Goal: Task Accomplishment & Management: Complete application form

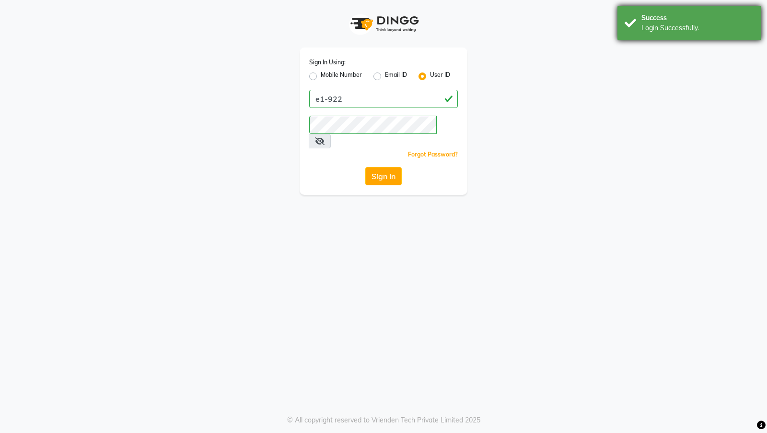
click at [657, 25] on div "Login Successfully." at bounding box center [698, 28] width 113 height 10
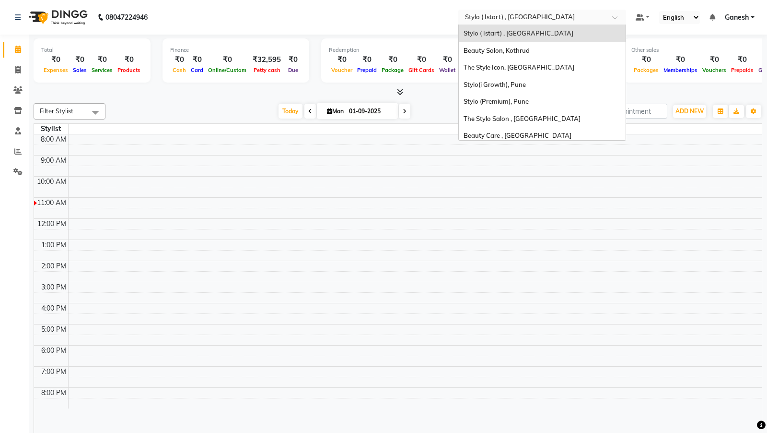
click at [477, 19] on input "text" at bounding box center [532, 17] width 139 height 10
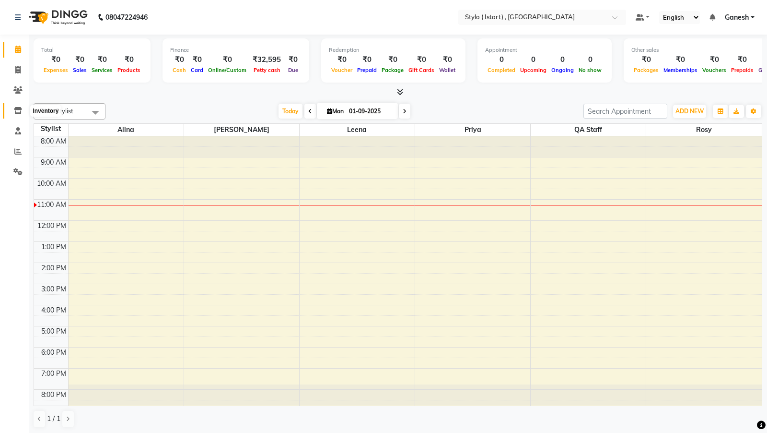
click at [15, 115] on span at bounding box center [18, 110] width 17 height 11
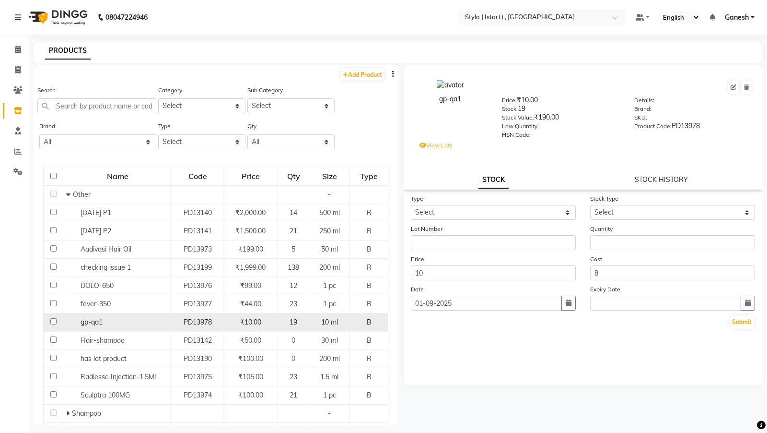
click at [102, 317] on div "gp-qa1" at bounding box center [117, 322] width 103 height 10
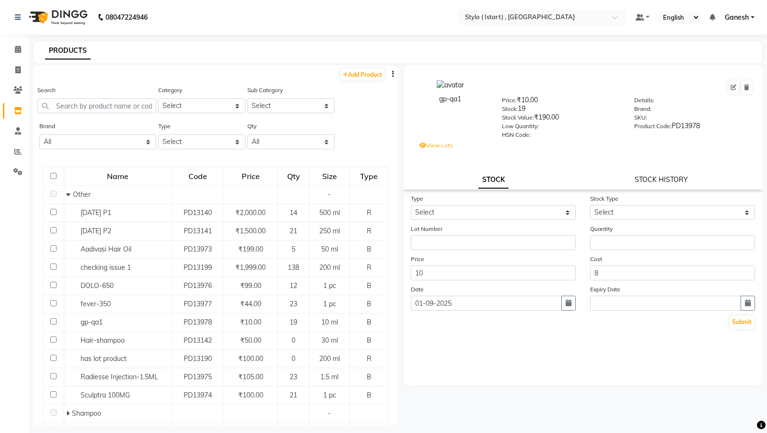
click at [642, 176] on link "STOCK HISTORY" at bounding box center [661, 179] width 53 height 9
select select "all"
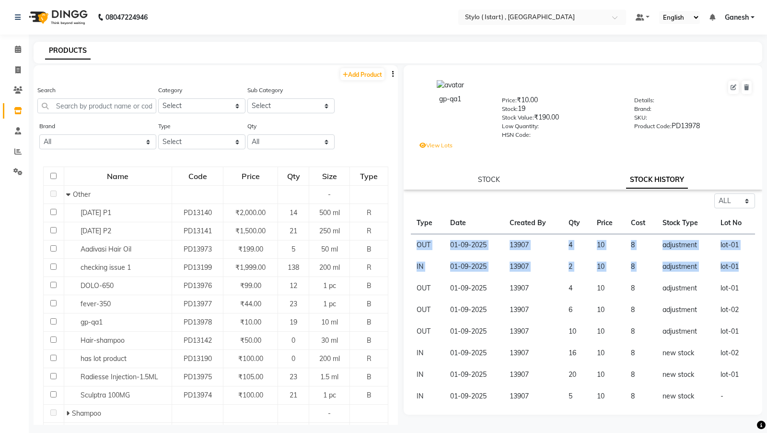
drag, startPoint x: 740, startPoint y: 265, endPoint x: 415, endPoint y: 244, distance: 325.8
click at [415, 244] on tbody "OUT [DATE] 13907 4 10 8 adjustment lot-01 IN [DATE] 13907 2 10 8 adjustment lot…" at bounding box center [583, 320] width 344 height 173
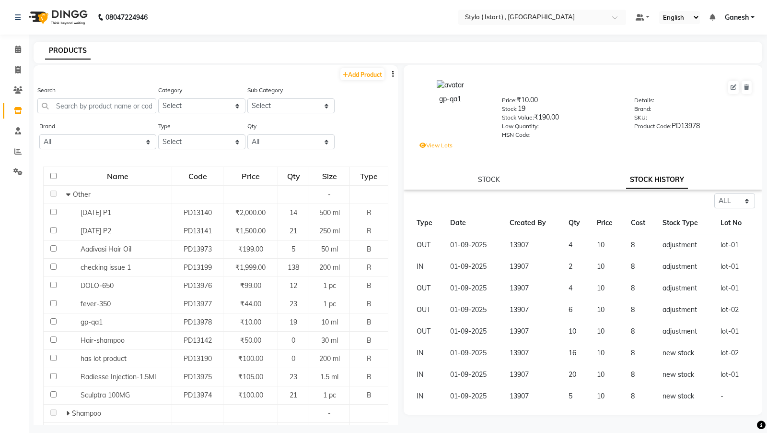
click at [462, 291] on td "01-09-2025" at bounding box center [474, 288] width 59 height 22
click at [484, 176] on link "STOCK" at bounding box center [489, 179] width 22 height 9
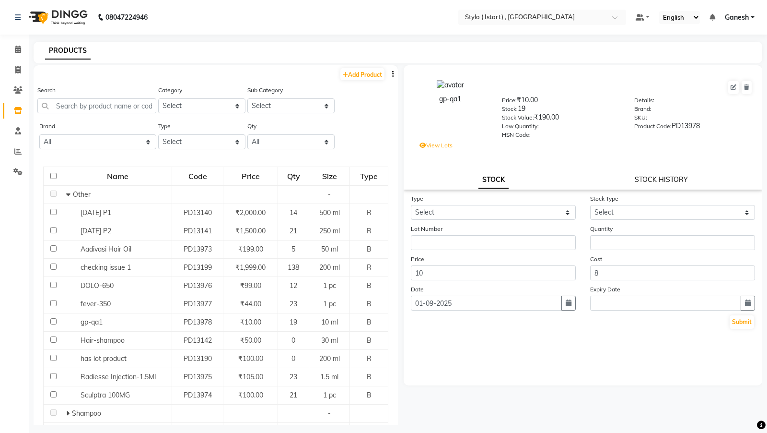
click at [639, 180] on link "STOCK HISTORY" at bounding box center [661, 179] width 53 height 9
select select "all"
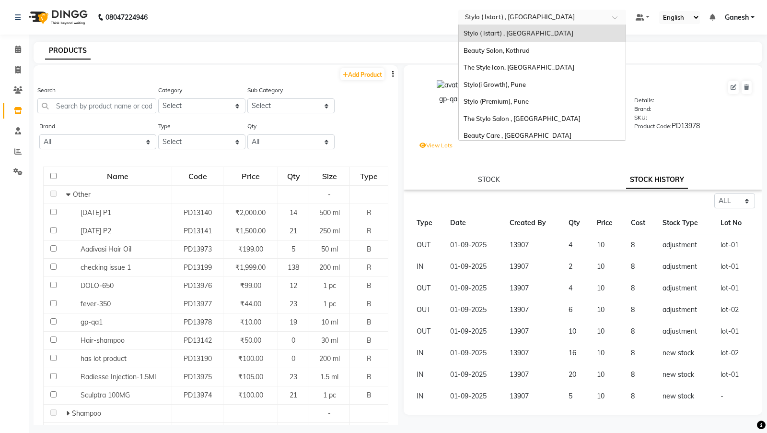
click at [485, 17] on input "text" at bounding box center [532, 17] width 139 height 10
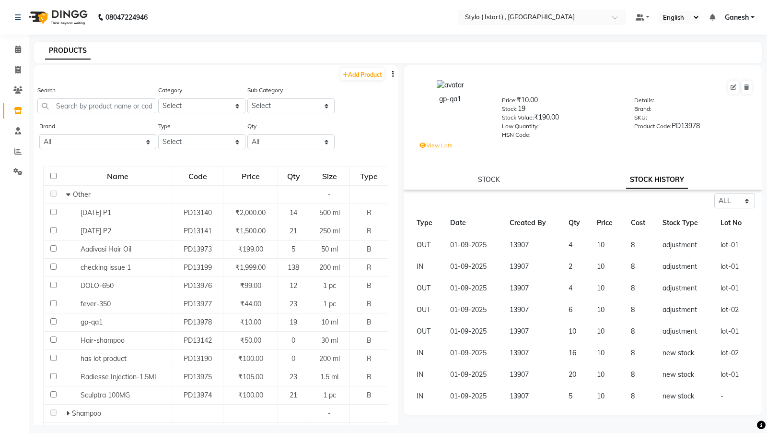
click at [729, 15] on span "Ganesh" at bounding box center [737, 17] width 24 height 10
click at [493, 16] on input "text" at bounding box center [532, 17] width 139 height 10
click at [417, 20] on nav "08047224946 Select Location × Stylo ( Istart) , Pune Default Panel My Panel Eng…" at bounding box center [383, 17] width 767 height 35
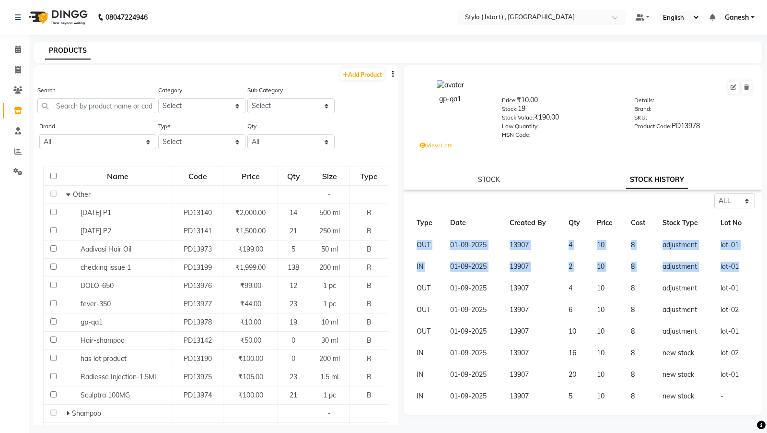
drag, startPoint x: 748, startPoint y: 269, endPoint x: 414, endPoint y: 245, distance: 334.6
click at [414, 245] on tbody "OUT [DATE] 13907 4 10 8 adjustment lot-01 IN [DATE] 13907 2 10 8 adjustment lot…" at bounding box center [583, 320] width 344 height 173
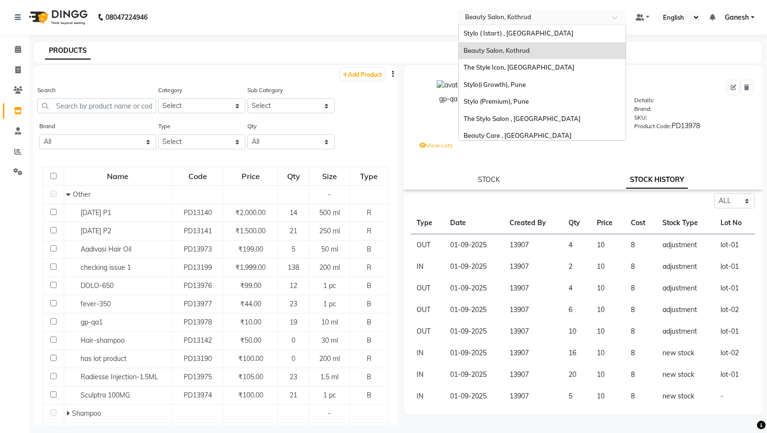
click at [482, 19] on input "text" at bounding box center [532, 17] width 139 height 10
click at [358, 77] on link "Add Product" at bounding box center [362, 74] width 44 height 12
select select "true"
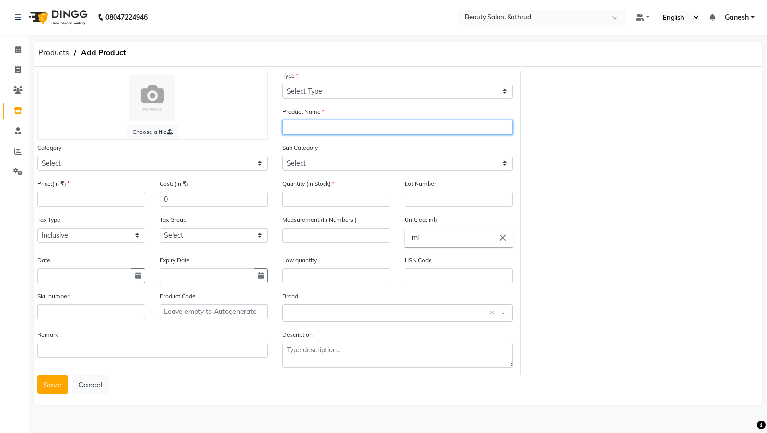
click at [304, 120] on input "text" at bounding box center [397, 127] width 231 height 15
type input "gp-qa-2"
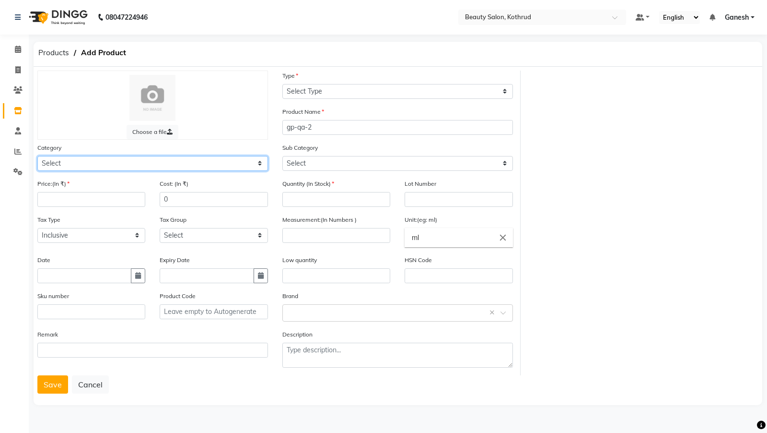
click at [170, 156] on select "Select Hair Personal Care Appliances Makeup Skin [PERSON_NAME] Waxing Disposabl…" at bounding box center [152, 163] width 231 height 15
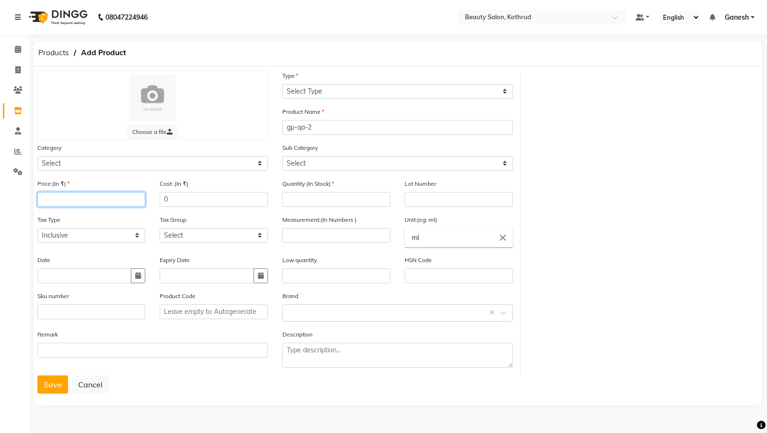
click at [79, 192] on input "number" at bounding box center [91, 199] width 108 height 15
type input "100"
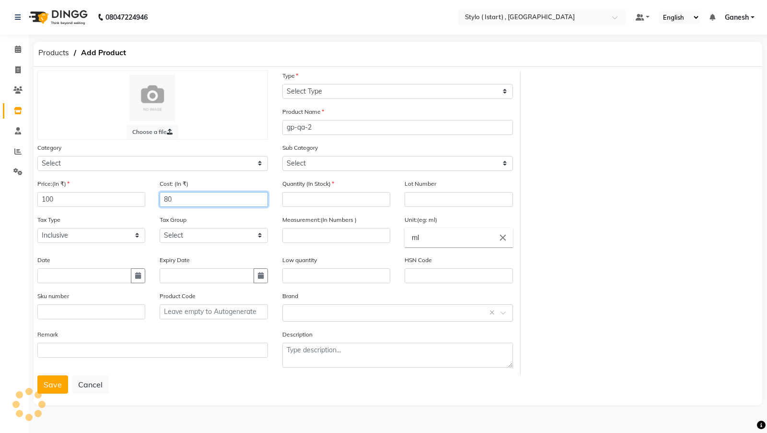
type input "80"
click at [316, 194] on input "number" at bounding box center [336, 199] width 108 height 15
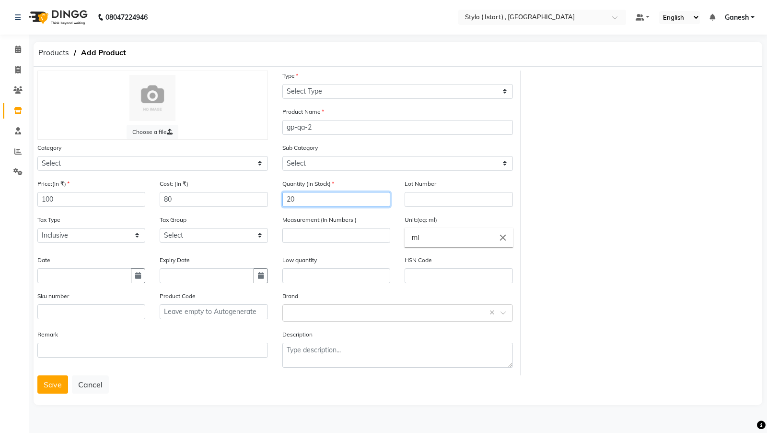
type input "20"
click at [408, 201] on input "text" at bounding box center [459, 199] width 108 height 15
type input "lot-01"
click at [301, 237] on input "number" at bounding box center [336, 235] width 108 height 15
type input "10"
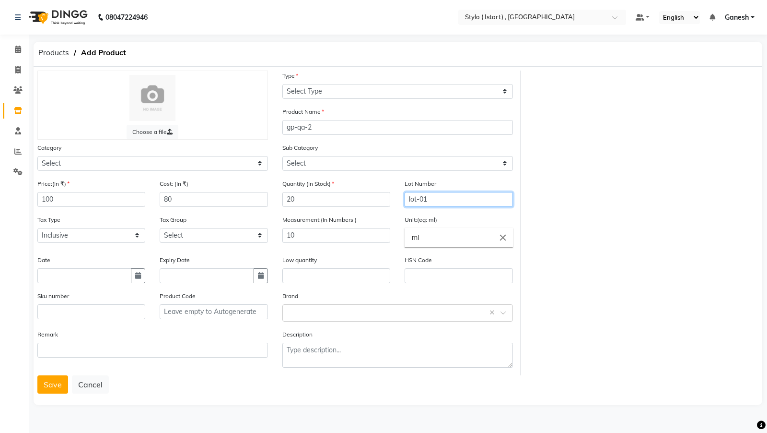
drag, startPoint x: 462, startPoint y: 203, endPoint x: 374, endPoint y: 200, distance: 88.7
click at [374, 200] on div "Quantity (In Stock) 20 Lot Number lot-01" at bounding box center [397, 196] width 245 height 36
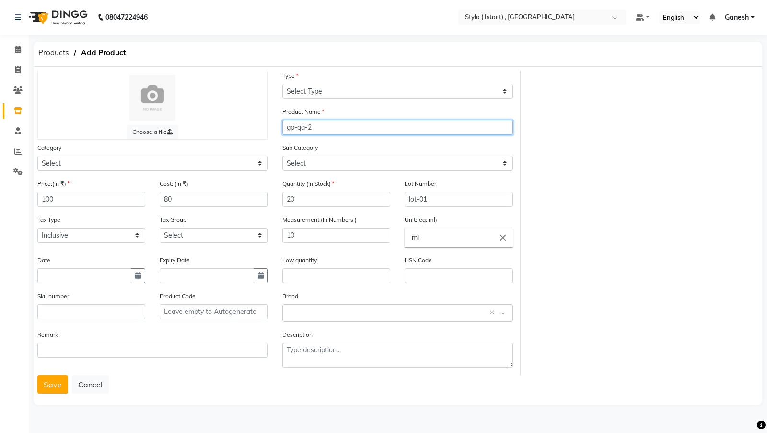
drag, startPoint x: 330, startPoint y: 134, endPoint x: 281, endPoint y: 130, distance: 50.0
click at [281, 130] on div "Product Name gp-qa-2" at bounding box center [397, 124] width 245 height 36
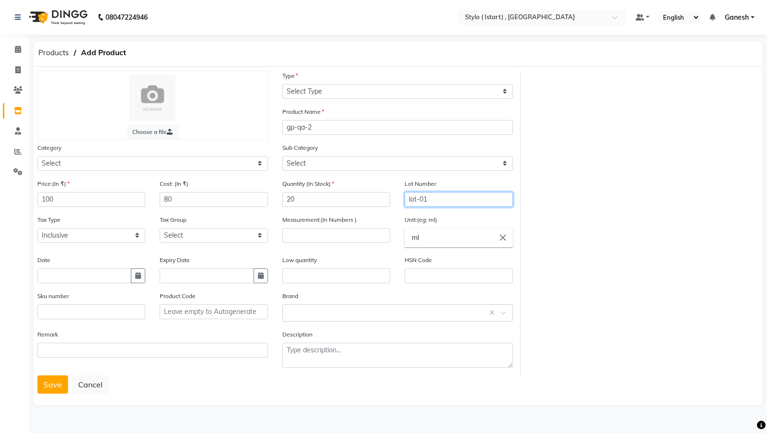
click at [409, 199] on input "lot-01" at bounding box center [459, 199] width 108 height 15
click at [310, 204] on input "20" at bounding box center [336, 199] width 108 height 15
type input "2"
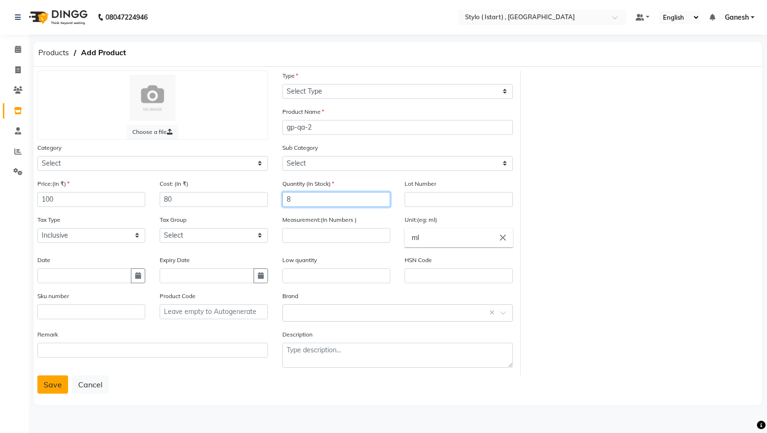
type input "8"
click at [56, 384] on button "Save" at bounding box center [52, 384] width 31 height 18
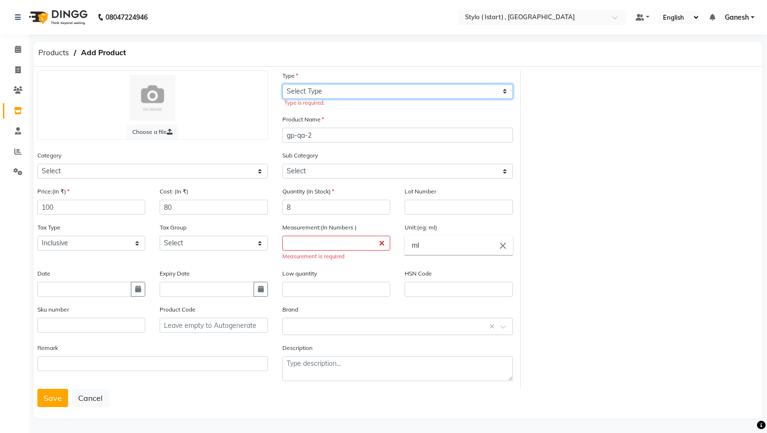
click at [330, 86] on select "Select Type Both Retail Consumable" at bounding box center [397, 91] width 231 height 15
select select "B"
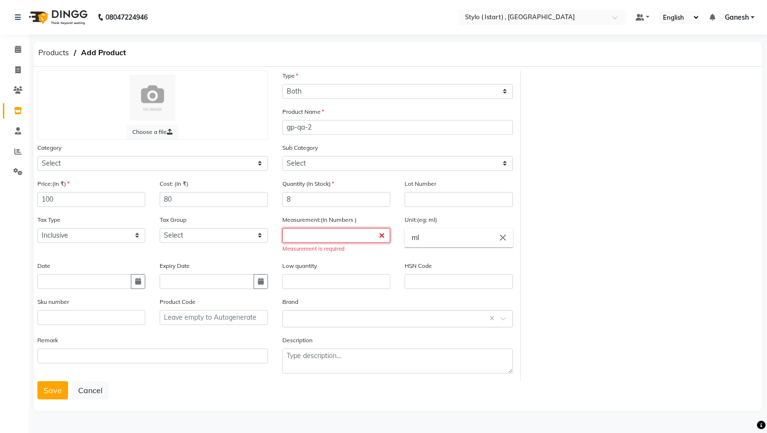
click at [316, 239] on input "number" at bounding box center [336, 235] width 108 height 15
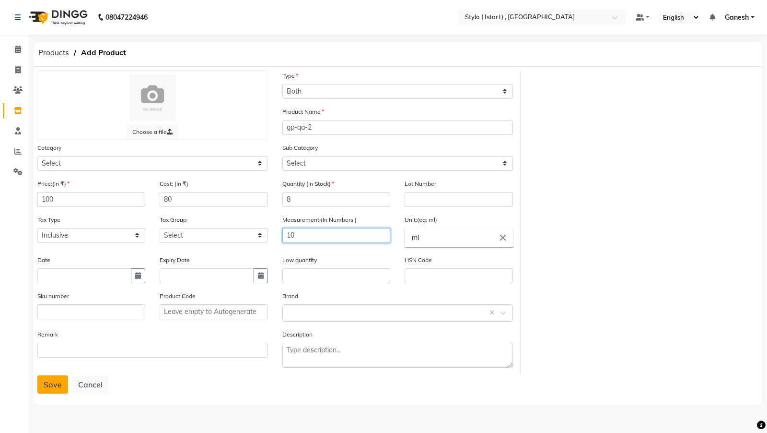
type input "10"
click at [48, 382] on button "Save" at bounding box center [52, 384] width 31 height 18
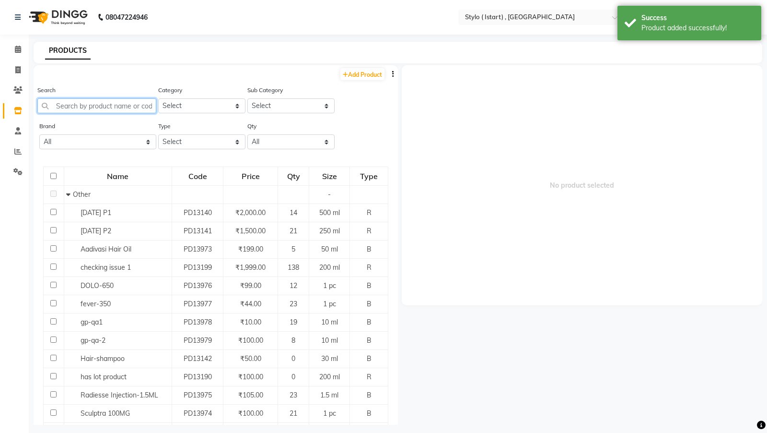
click at [111, 103] on input "text" at bounding box center [96, 105] width 119 height 15
paste input "gp-qa-2"
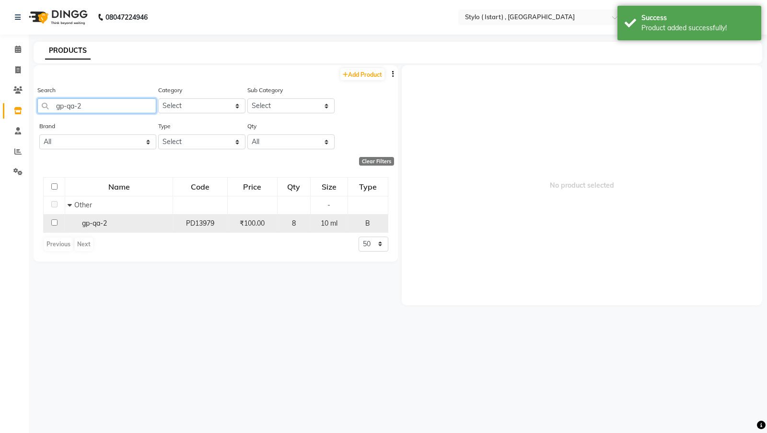
type input "gp-qa-2"
click at [99, 223] on span "gp-qa-2" at bounding box center [94, 223] width 25 height 9
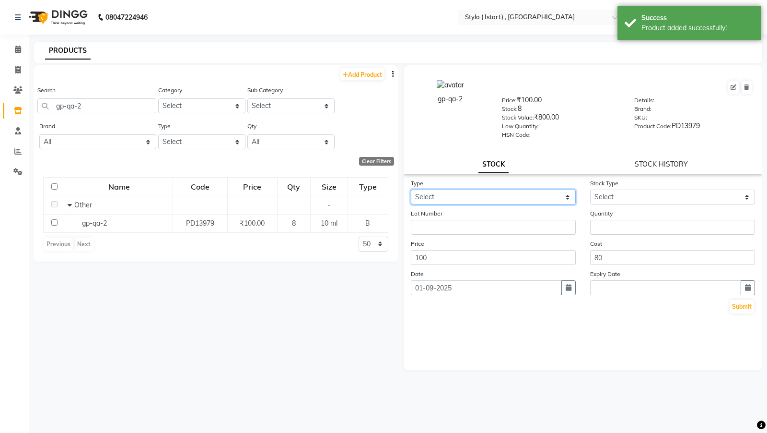
click at [524, 196] on select "Select In Out" at bounding box center [493, 196] width 165 height 15
select select "in"
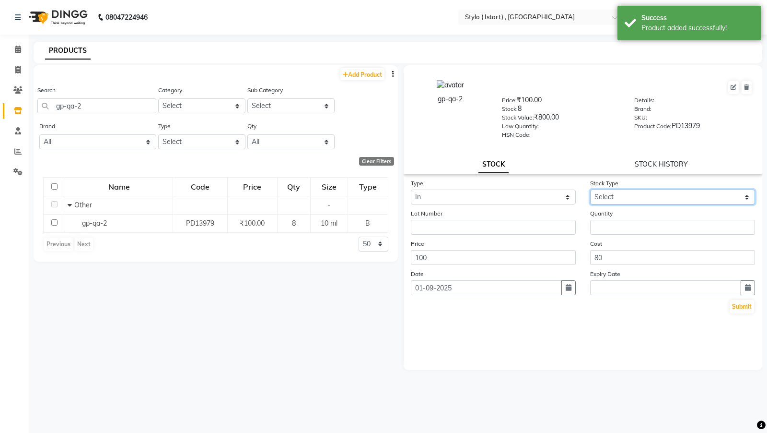
click at [625, 197] on select "Select New Stock Adjustment Return Other" at bounding box center [672, 196] width 165 height 15
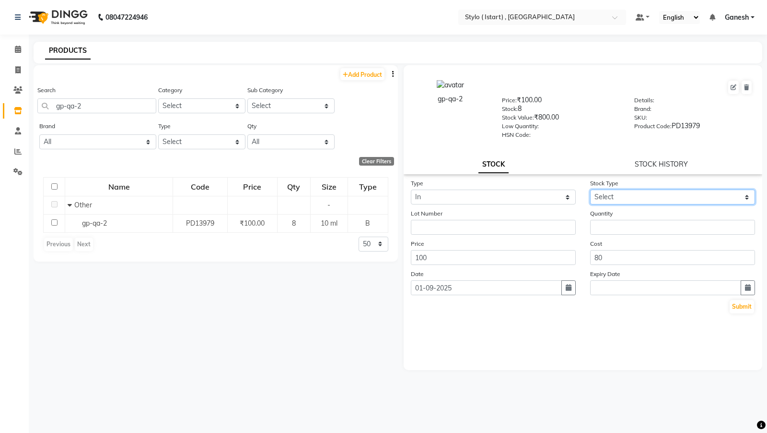
select select "new stock"
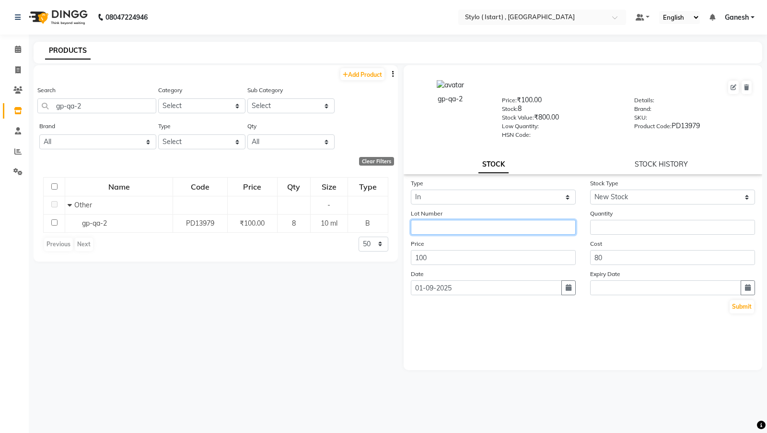
click at [478, 229] on input "text" at bounding box center [493, 227] width 165 height 15
type input "lot-01"
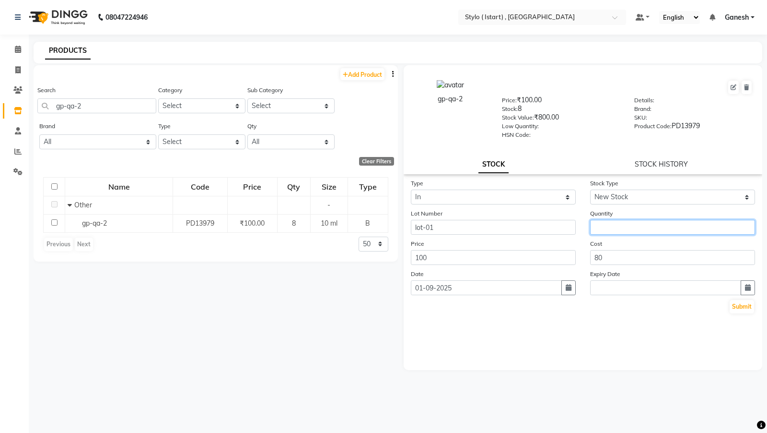
click at [641, 229] on input "number" at bounding box center [672, 227] width 165 height 15
type input "20"
click at [743, 306] on button "Submit" at bounding box center [742, 306] width 24 height 13
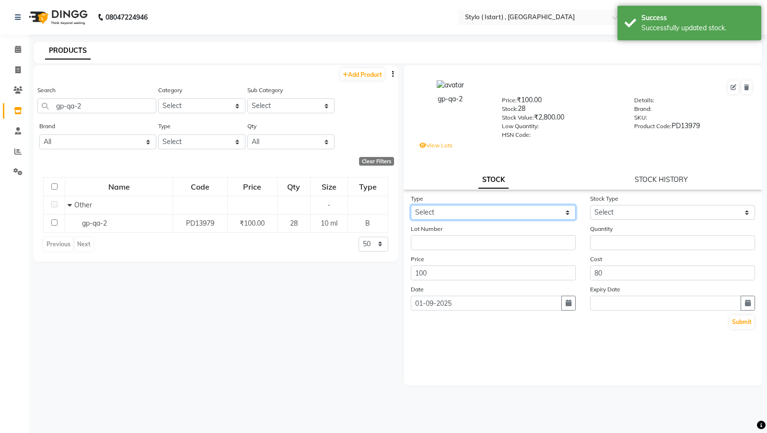
click at [495, 215] on select "Select In Out" at bounding box center [493, 212] width 165 height 15
select select "in"
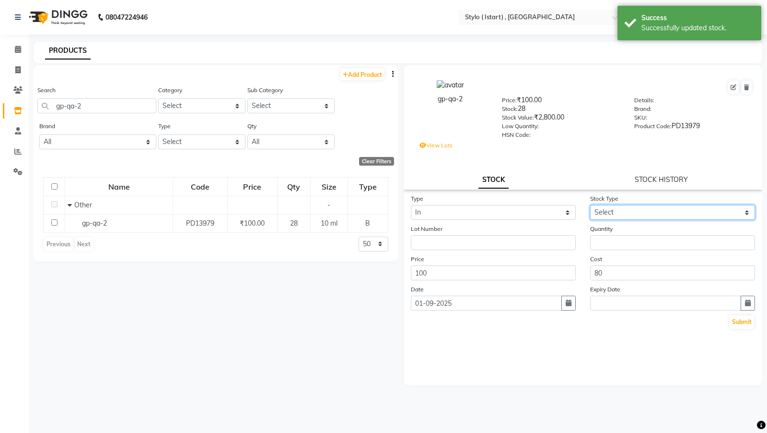
click at [618, 212] on select "Select New Stock Adjustment Return Other" at bounding box center [672, 212] width 165 height 15
select select "new stock"
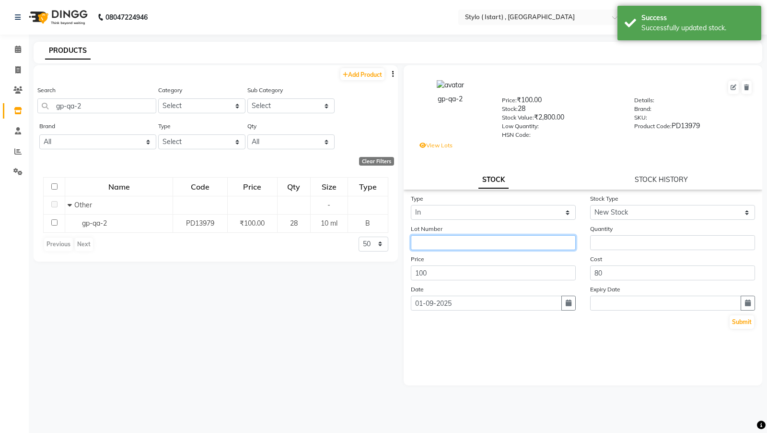
click at [500, 245] on input "text" at bounding box center [493, 242] width 165 height 15
type input "lot-02"
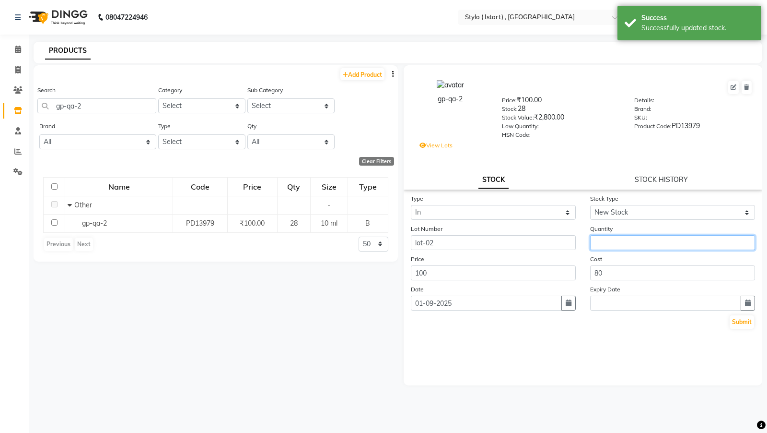
click at [632, 244] on input "number" at bounding box center [672, 242] width 165 height 15
type input "14"
click at [741, 319] on button "Submit" at bounding box center [742, 321] width 24 height 13
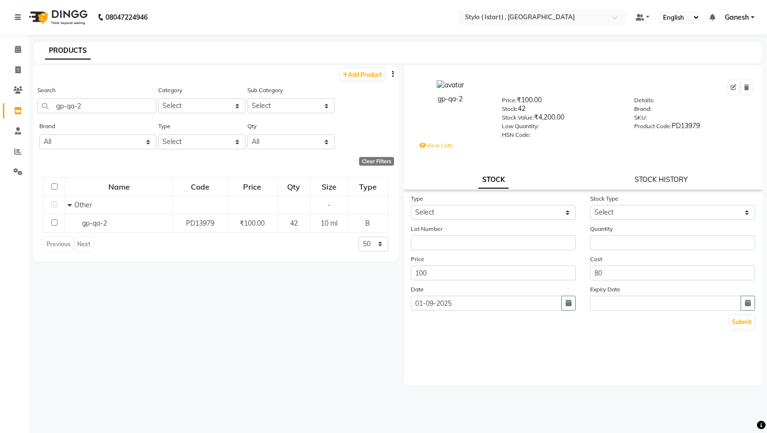
click at [656, 178] on link "STOCK HISTORY" at bounding box center [661, 179] width 53 height 9
select select "all"
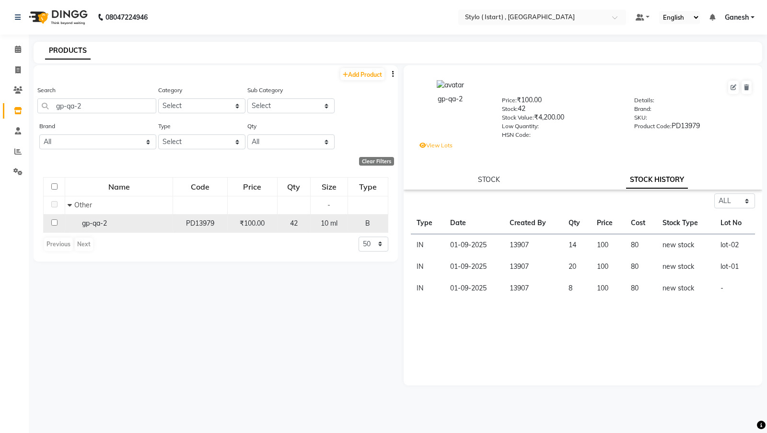
click at [122, 226] on div "gp-qa-2" at bounding box center [119, 223] width 103 height 10
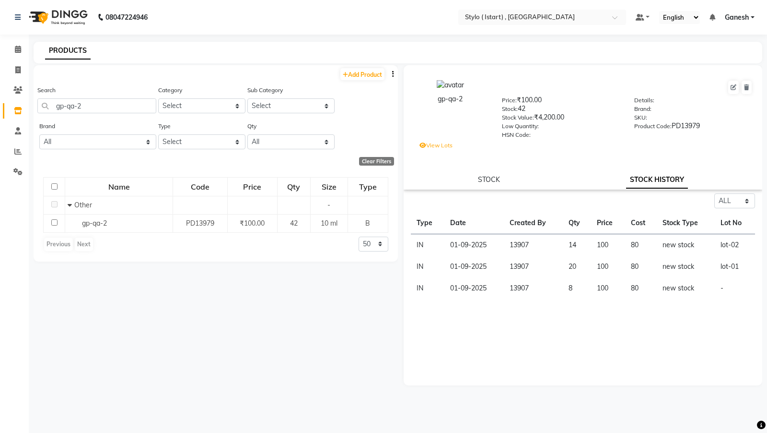
select select "true"
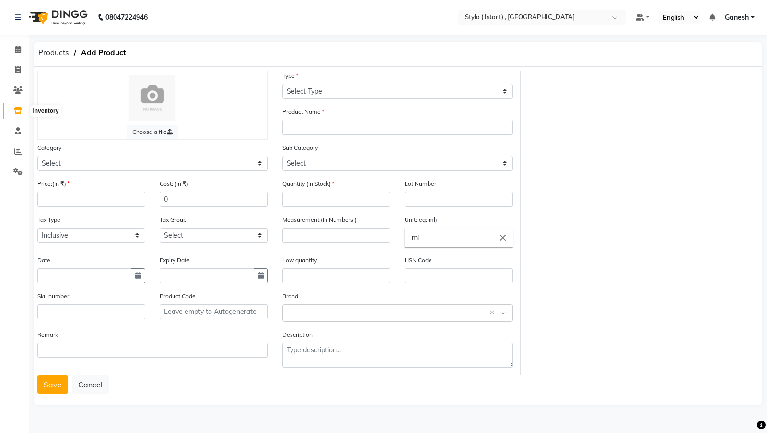
click at [16, 114] on span at bounding box center [18, 110] width 17 height 11
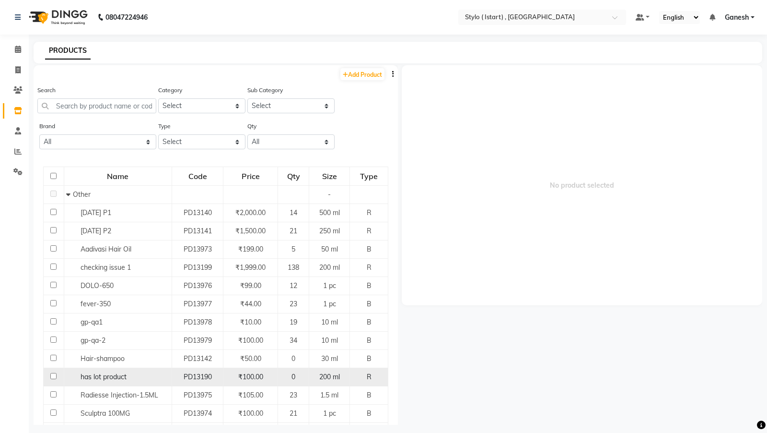
scroll to position [59, 0]
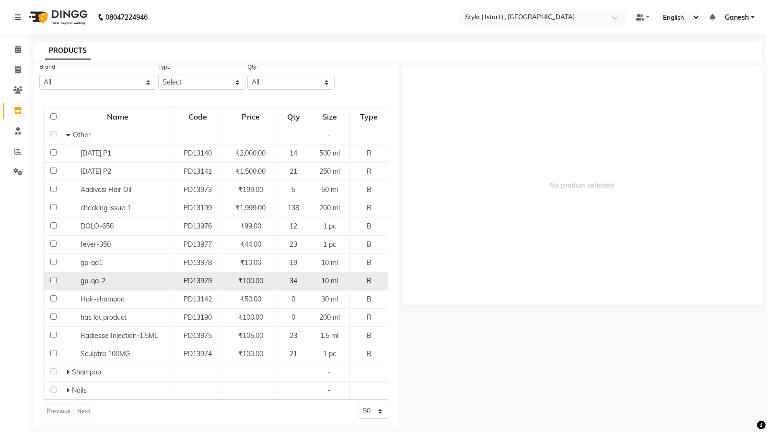
click at [85, 277] on span "gp-qa-2" at bounding box center [93, 280] width 25 height 9
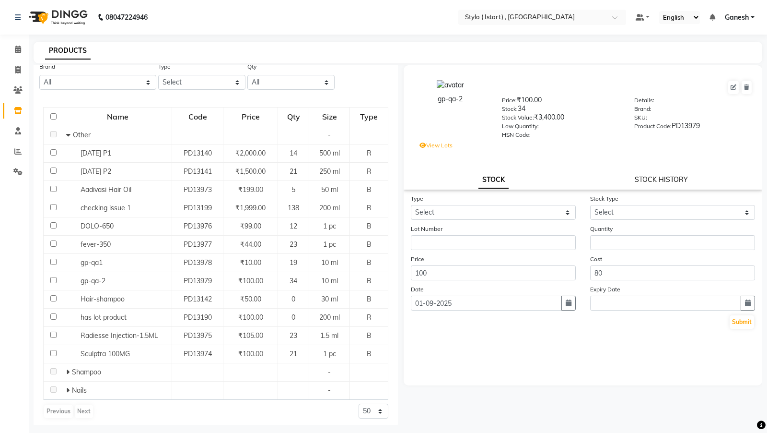
click at [646, 177] on link "STOCK HISTORY" at bounding box center [661, 179] width 53 height 9
select select "all"
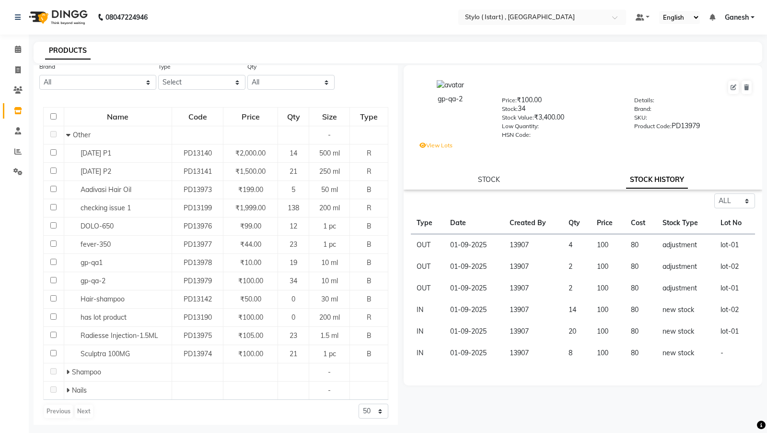
scroll to position [6, 0]
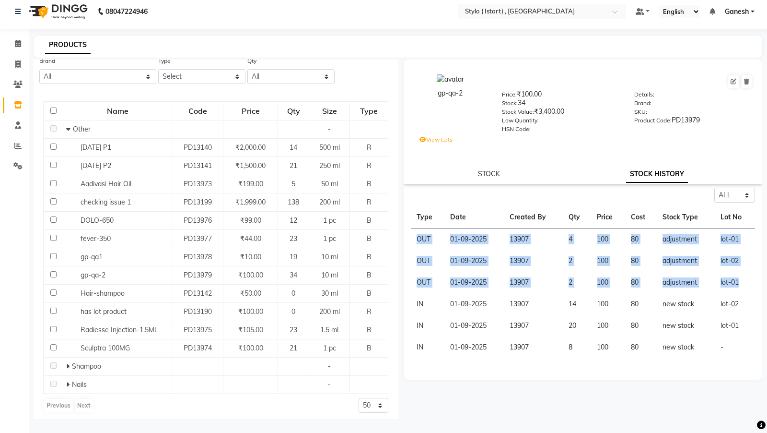
drag, startPoint x: 741, startPoint y: 284, endPoint x: 416, endPoint y: 236, distance: 328.6
click at [416, 236] on tbody "OUT [DATE] 13907 4 100 80 adjustment lot-01 OUT [DATE] 13907 2 100 80 adjustmen…" at bounding box center [583, 293] width 344 height 130
click at [414, 235] on td "OUT" at bounding box center [428, 239] width 34 height 22
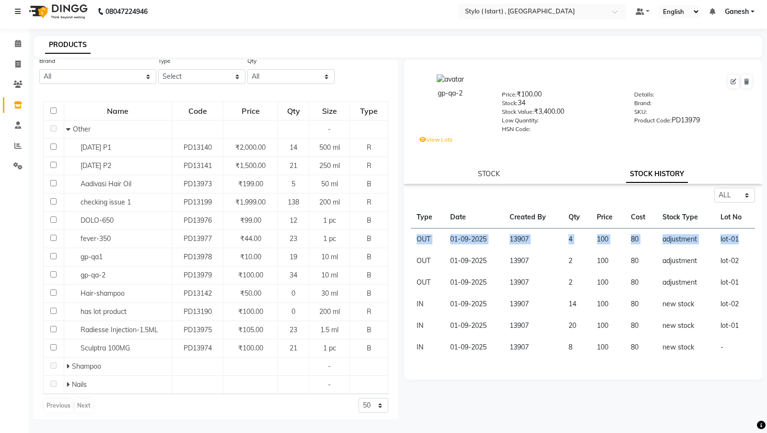
drag, startPoint x: 414, startPoint y: 235, endPoint x: 749, endPoint y: 235, distance: 335.2
click at [749, 235] on tr "OUT [DATE] 13907 4 100 80 adjustment lot-01" at bounding box center [583, 239] width 344 height 22
click at [434, 141] on label "View Lots" at bounding box center [436, 139] width 33 height 9
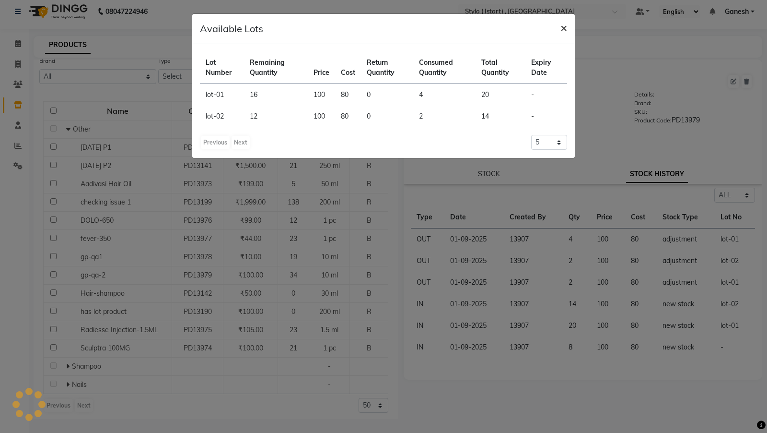
click at [561, 23] on span "×" at bounding box center [564, 27] width 7 height 14
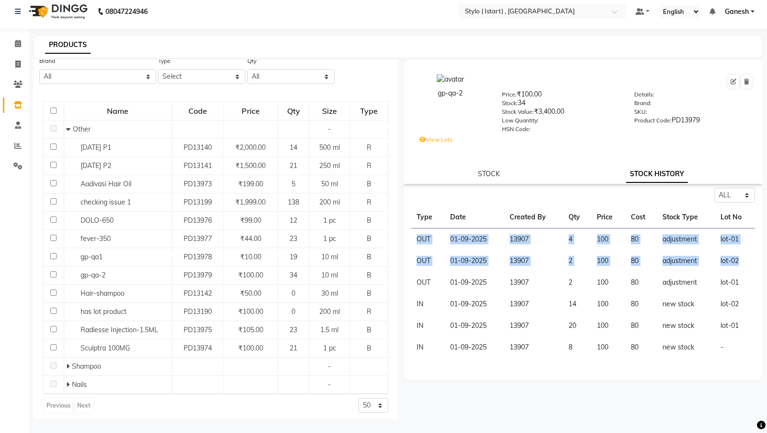
drag, startPoint x: 743, startPoint y: 256, endPoint x: 417, endPoint y: 239, distance: 326.5
click at [417, 239] on tbody "OUT [DATE] 13907 4 100 80 adjustment lot-01 OUT [DATE] 13907 2 100 80 adjustmen…" at bounding box center [583, 293] width 344 height 130
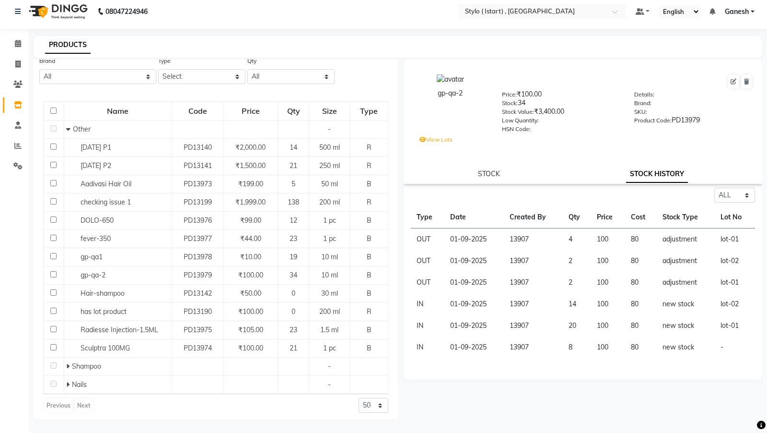
click at [570, 325] on td "20" at bounding box center [577, 326] width 28 height 22
drag, startPoint x: 415, startPoint y: 234, endPoint x: 415, endPoint y: 246, distance: 12.0
click at [415, 246] on td "OUT" at bounding box center [428, 239] width 34 height 22
drag, startPoint x: 414, startPoint y: 323, endPoint x: 752, endPoint y: 320, distance: 337.6
click at [752, 320] on tr "IN [DATE] 13907 20 100 80 new stock lot-01" at bounding box center [583, 326] width 344 height 22
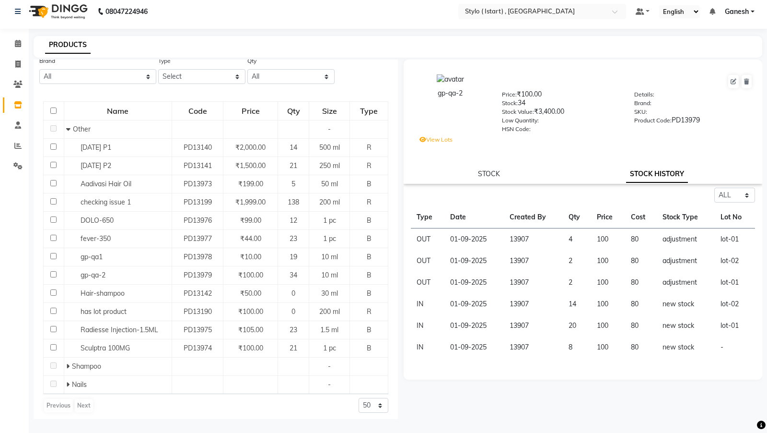
click at [419, 170] on div "STOCK STOCK HISTORY" at bounding box center [583, 174] width 336 height 10
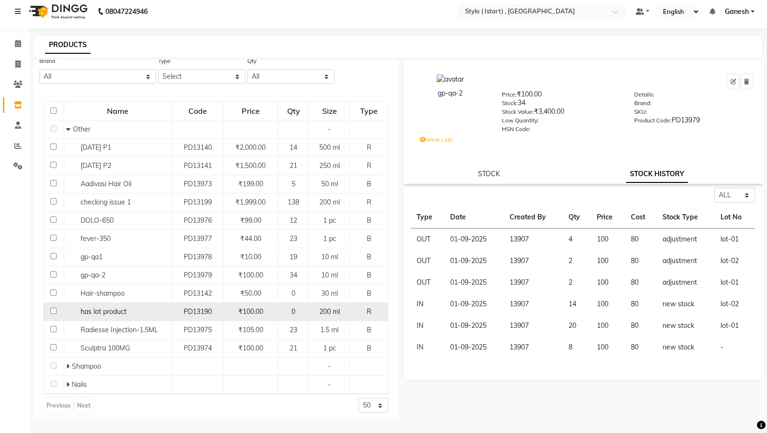
click at [165, 306] on div "has lot product" at bounding box center [117, 311] width 103 height 10
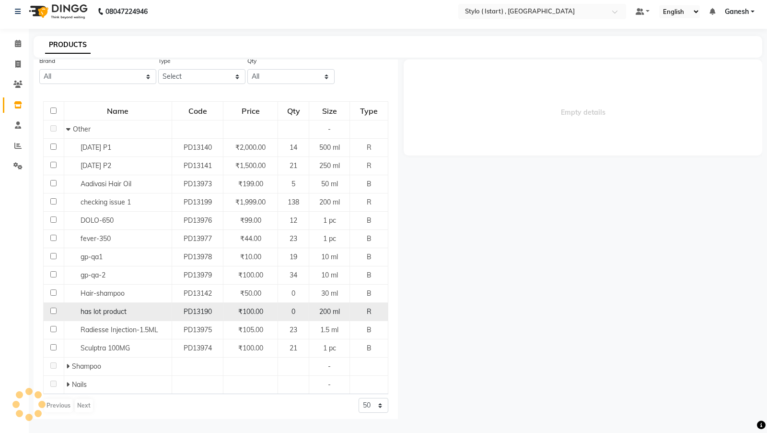
select select "all"
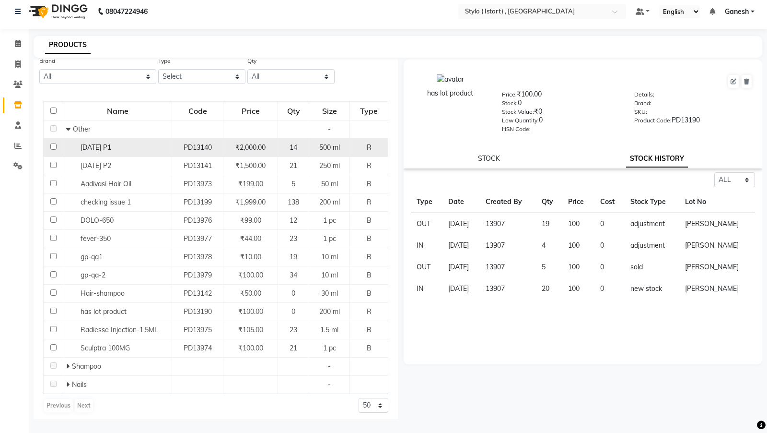
click at [94, 146] on span "[DATE] P1" at bounding box center [96, 147] width 31 height 9
select select "all"
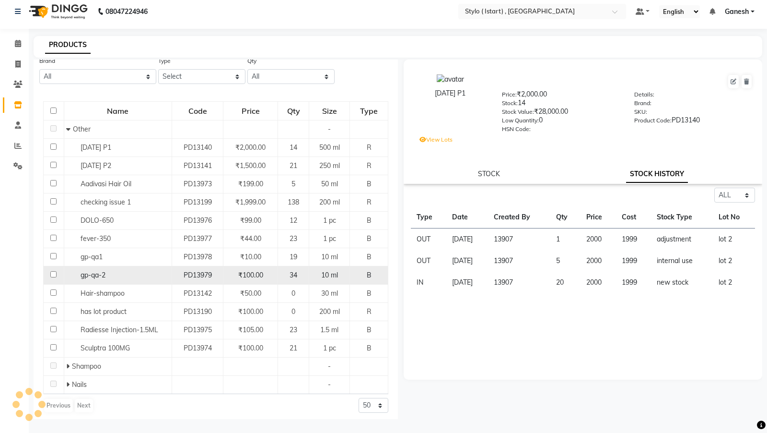
click at [101, 270] on span "gp-qa-2" at bounding box center [93, 274] width 25 height 9
select select "all"
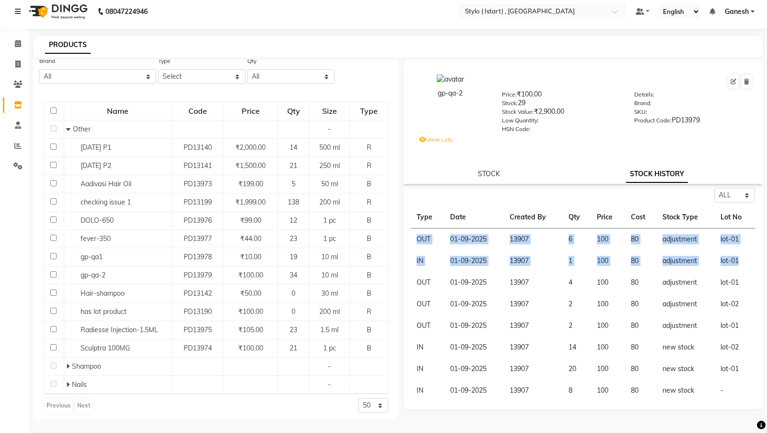
drag, startPoint x: 739, startPoint y: 263, endPoint x: 414, endPoint y: 241, distance: 325.9
click at [414, 241] on tbody "OUT [DATE] 13907 6 100 80 adjustment lot-01 IN [DATE] 13907 1 100 80 adjustment…" at bounding box center [583, 314] width 344 height 173
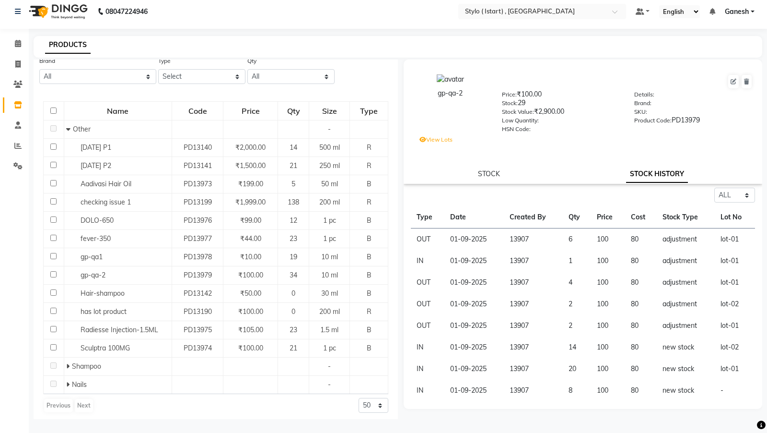
click at [416, 294] on td "OUT" at bounding box center [428, 304] width 34 height 22
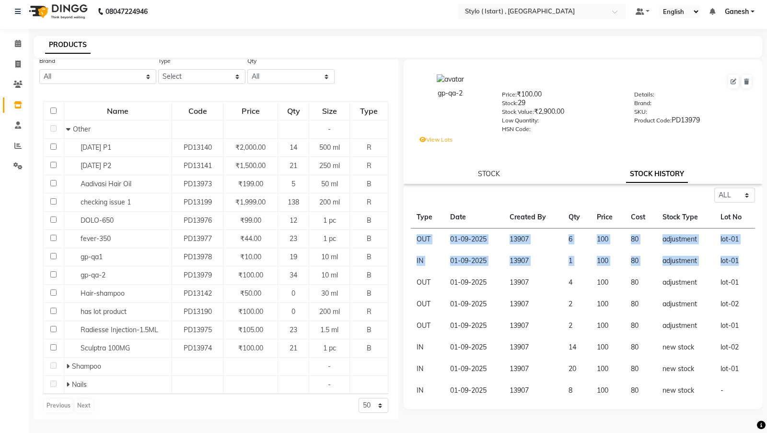
drag, startPoint x: 741, startPoint y: 259, endPoint x: 417, endPoint y: 237, distance: 325.4
click at [417, 237] on tbody "OUT [DATE] 13907 6 100 80 adjustment lot-01 IN [DATE] 13907 1 100 80 adjustment…" at bounding box center [583, 314] width 344 height 173
click at [572, 238] on td "6" at bounding box center [577, 239] width 28 height 22
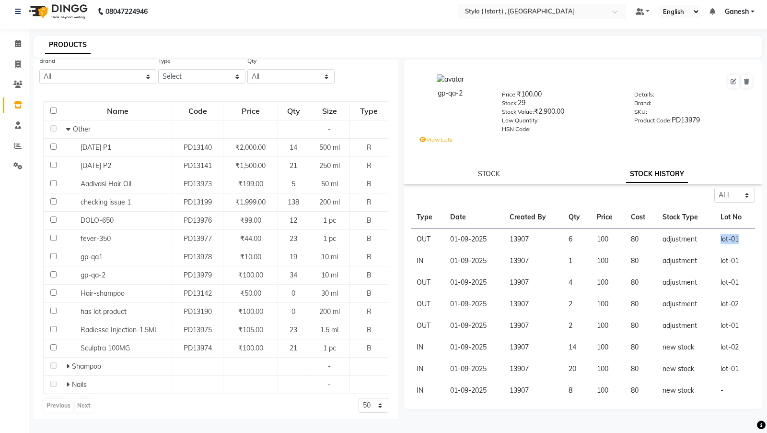
drag, startPoint x: 738, startPoint y: 240, endPoint x: 712, endPoint y: 242, distance: 26.5
click at [712, 242] on tr "OUT [DATE] 13907 6 100 80 adjustment lot-01" at bounding box center [583, 239] width 344 height 22
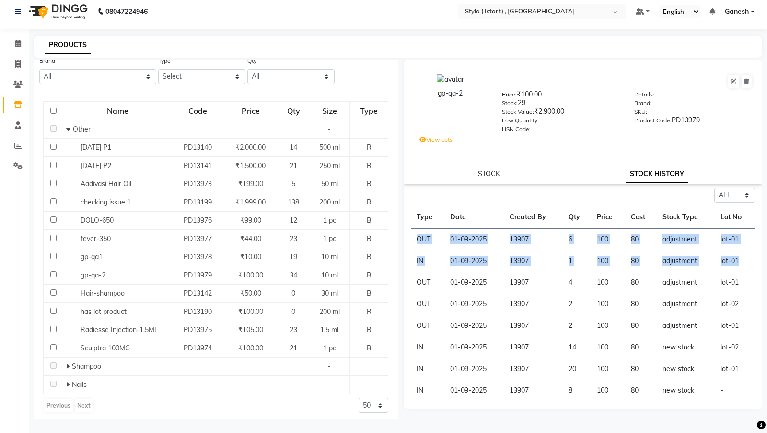
drag, startPoint x: 746, startPoint y: 262, endPoint x: 418, endPoint y: 238, distance: 328.8
click at [418, 238] on tbody "OUT [DATE] 13907 6 100 80 adjustment lot-01 IN [DATE] 13907 1 100 80 adjustment…" at bounding box center [583, 314] width 344 height 173
click at [565, 256] on td "1" at bounding box center [577, 261] width 28 height 22
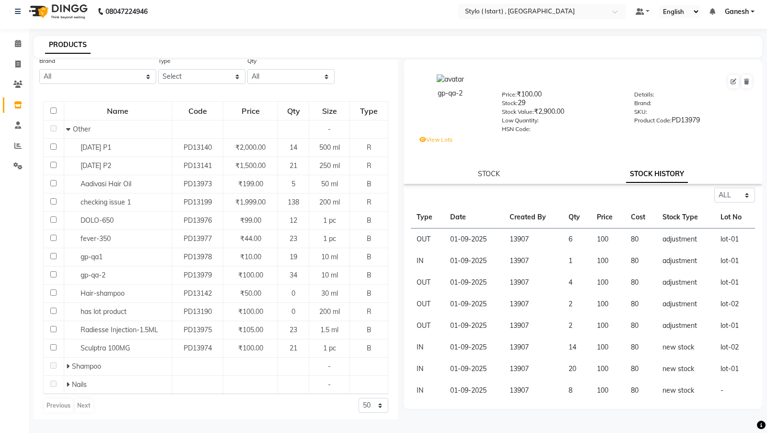
click at [741, 262] on td "lot-01" at bounding box center [735, 261] width 40 height 22
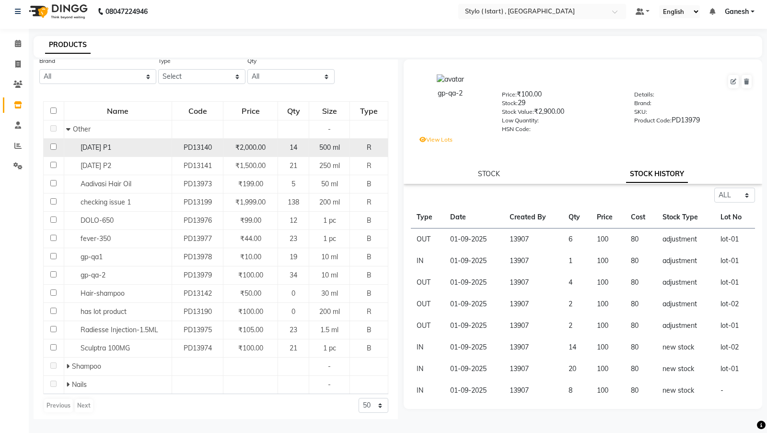
scroll to position [0, 0]
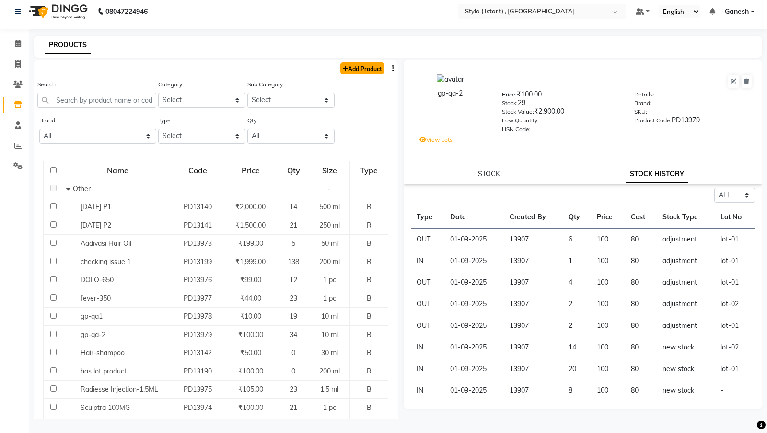
click at [354, 70] on link "Add Product" at bounding box center [362, 68] width 44 height 12
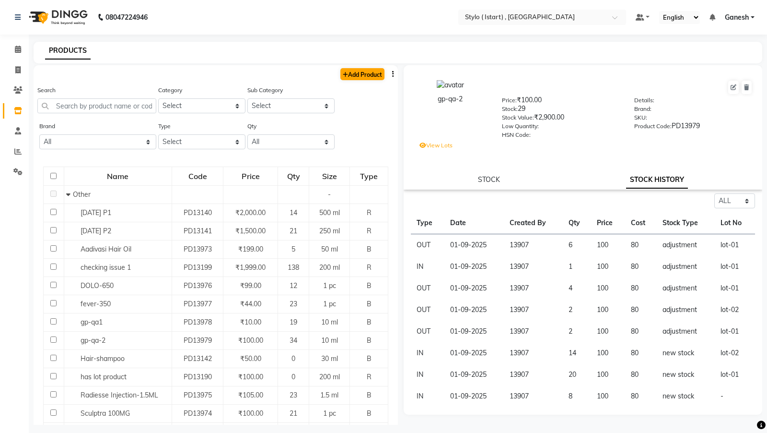
select select "true"
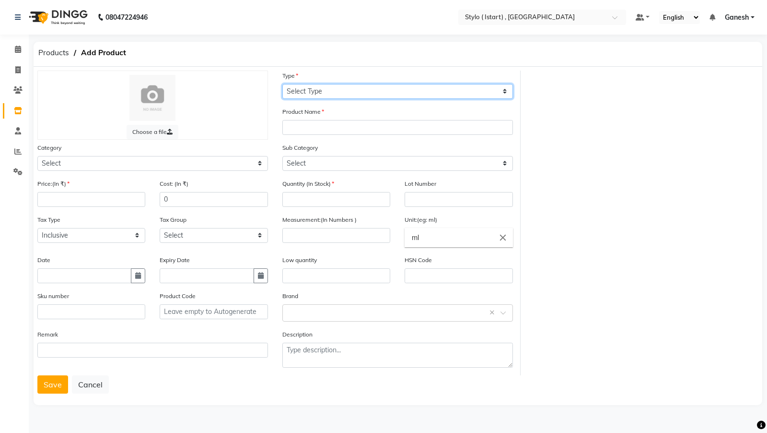
click at [323, 91] on select "Select Type Both Retail Consumable" at bounding box center [397, 91] width 231 height 15
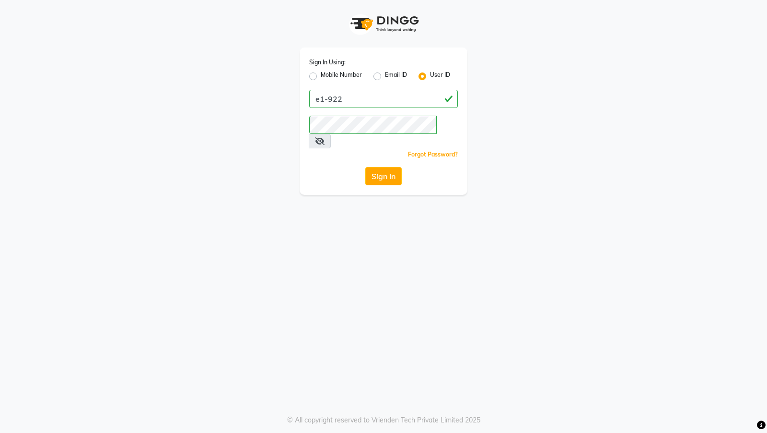
click at [321, 75] on label "Mobile Number" at bounding box center [341, 76] width 41 height 12
click at [321, 75] on input "Mobile Number" at bounding box center [324, 73] width 6 height 6
radio input "true"
radio input "false"
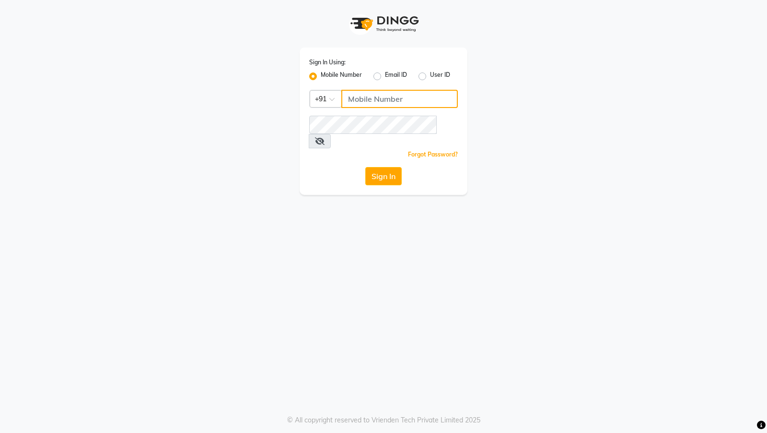
click at [356, 98] on input "Username" at bounding box center [399, 99] width 117 height 18
type input "9099999999"
click at [387, 167] on button "Sign In" at bounding box center [383, 176] width 36 height 18
